Goal: Information Seeking & Learning: Learn about a topic

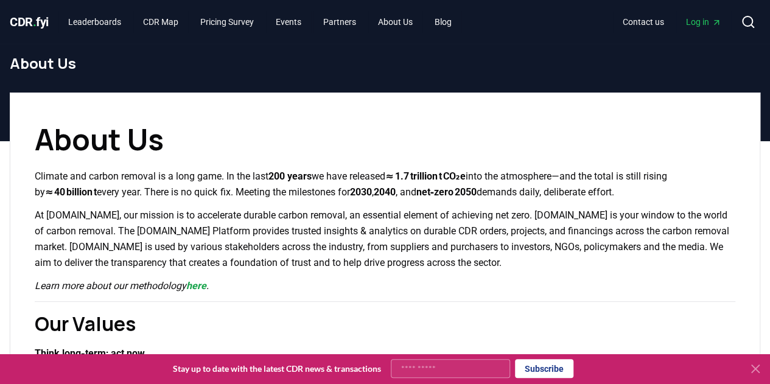
click at [234, 246] on p "At [DOMAIN_NAME], our mission is to accelerate durable carbon removal, an essen…" at bounding box center [385, 239] width 701 height 63
click at [464, 242] on p "At [DOMAIN_NAME], our mission is to accelerate durable carbon removal, an essen…" at bounding box center [385, 239] width 701 height 63
click at [213, 217] on p "At [DOMAIN_NAME], our mission is to accelerate durable carbon removal, an essen…" at bounding box center [385, 239] width 701 height 63
click at [340, 252] on p "At [DOMAIN_NAME], our mission is to accelerate durable carbon removal, an essen…" at bounding box center [385, 239] width 701 height 63
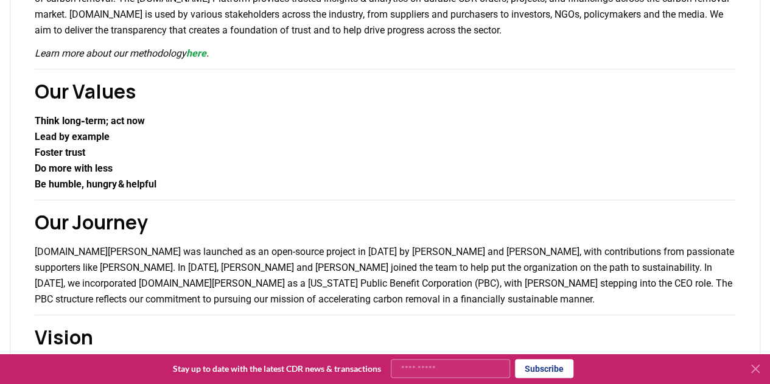
scroll to position [365, 0]
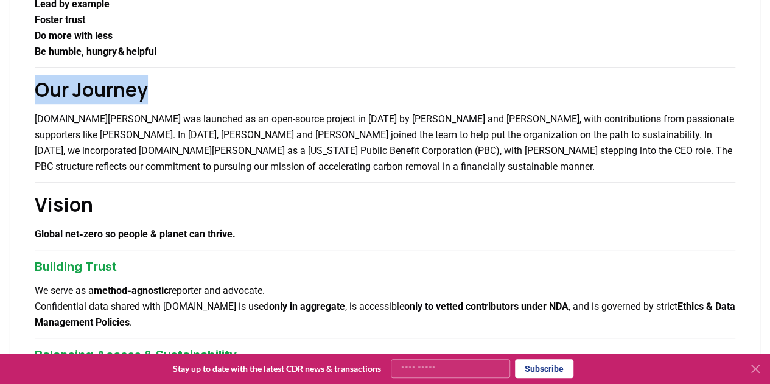
drag, startPoint x: 38, startPoint y: 87, endPoint x: 228, endPoint y: 86, distance: 189.4
click at [228, 86] on h2 "Our Journey" at bounding box center [385, 89] width 701 height 29
copy h2 "Our Journey"
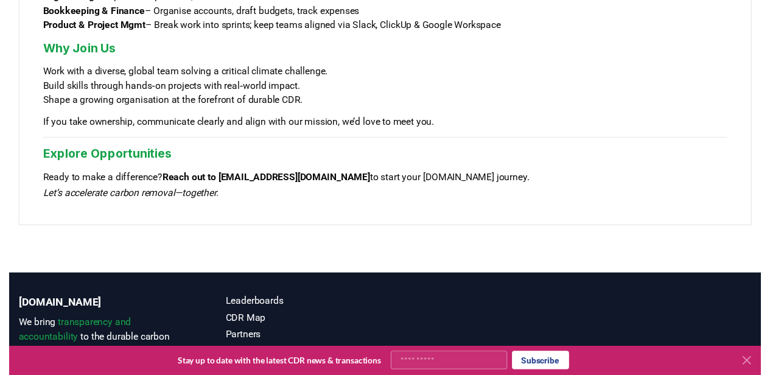
scroll to position [1133, 0]
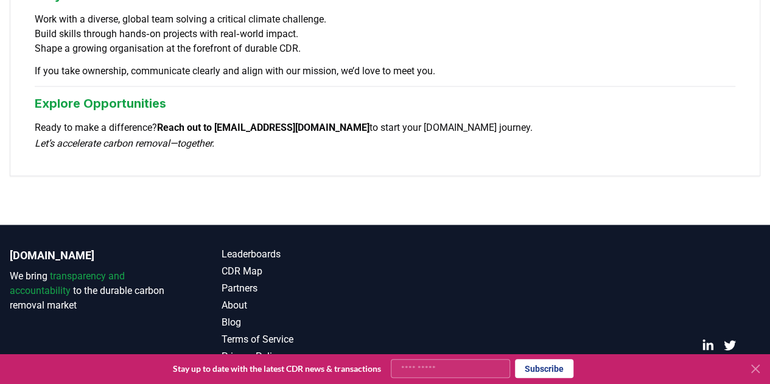
click at [754, 365] on icon at bounding box center [755, 369] width 15 height 15
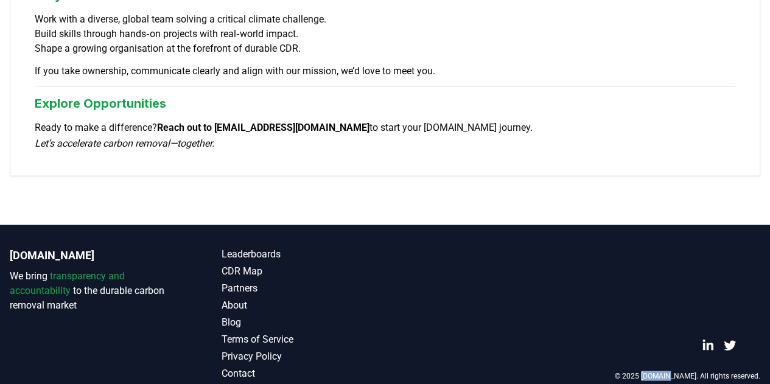
drag, startPoint x: 672, startPoint y: 357, endPoint x: 694, endPoint y: 356, distance: 22.0
click at [694, 371] on p "© 2025 [DOMAIN_NAME]. All rights reserved." at bounding box center [688, 376] width 146 height 10
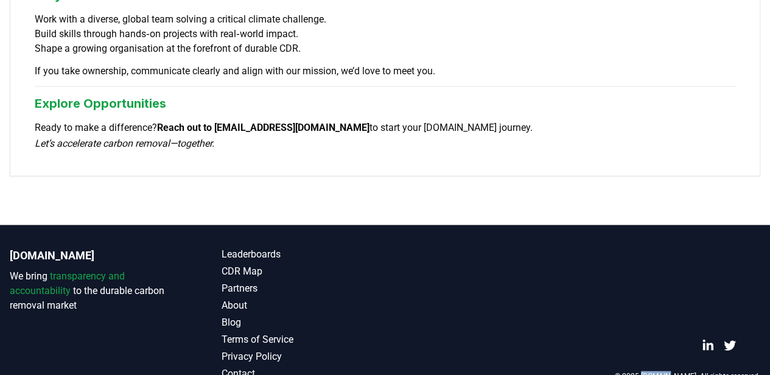
copy p "[DOMAIN_NAME]"
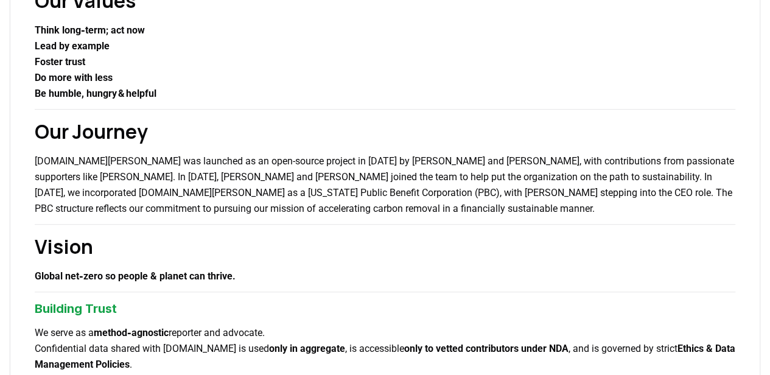
scroll to position [325, 0]
